Goal: Navigation & Orientation: Find specific page/section

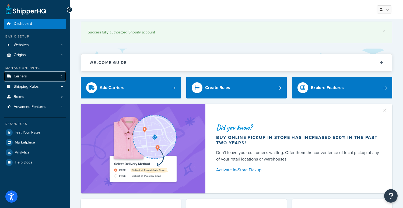
click at [39, 76] on link "Carriers 3" at bounding box center [35, 76] width 62 height 10
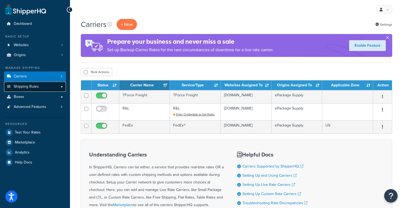
click at [25, 85] on span "Shipping Rules" at bounding box center [26, 86] width 25 height 5
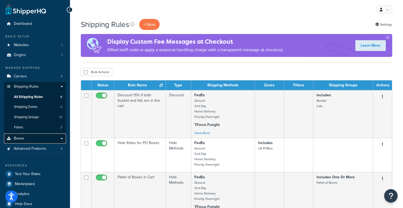
click at [42, 138] on link "Boxes" at bounding box center [35, 138] width 62 height 10
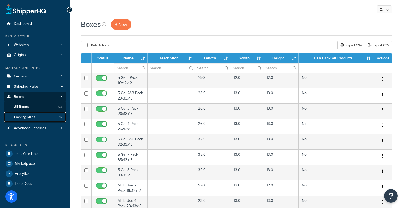
click at [44, 116] on link "Packing Rules 17" at bounding box center [35, 117] width 62 height 10
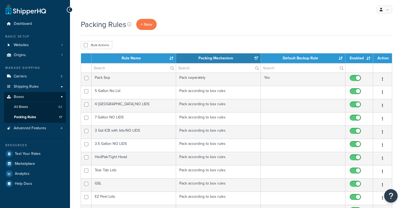
select select "15"
click at [34, 126] on span "Advanced Features" at bounding box center [30, 128] width 33 height 5
